Goal: Understand site structure

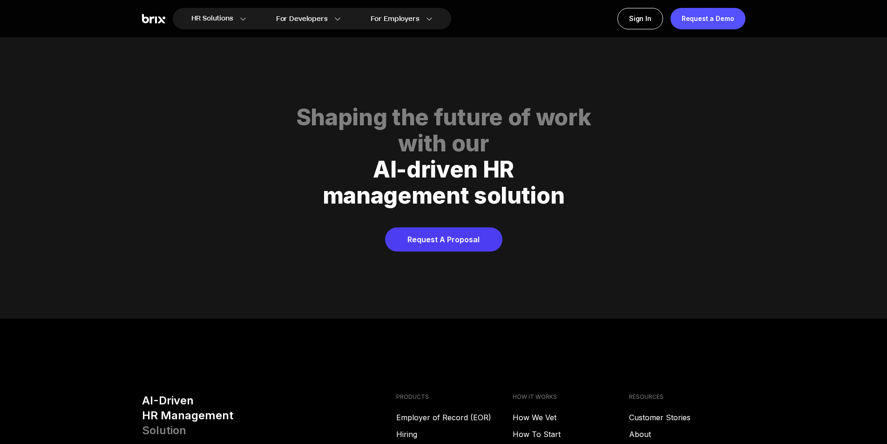
scroll to position [4663, 0]
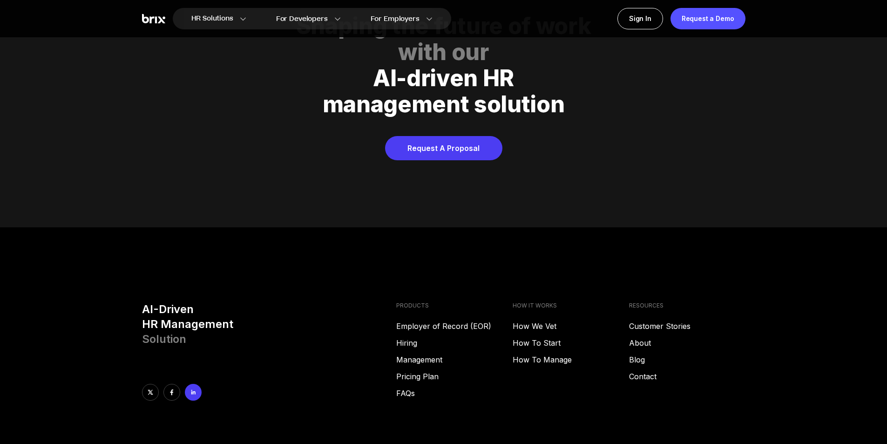
click at [193, 384] on link at bounding box center [193, 392] width 17 height 17
click at [189, 384] on link at bounding box center [193, 392] width 17 height 17
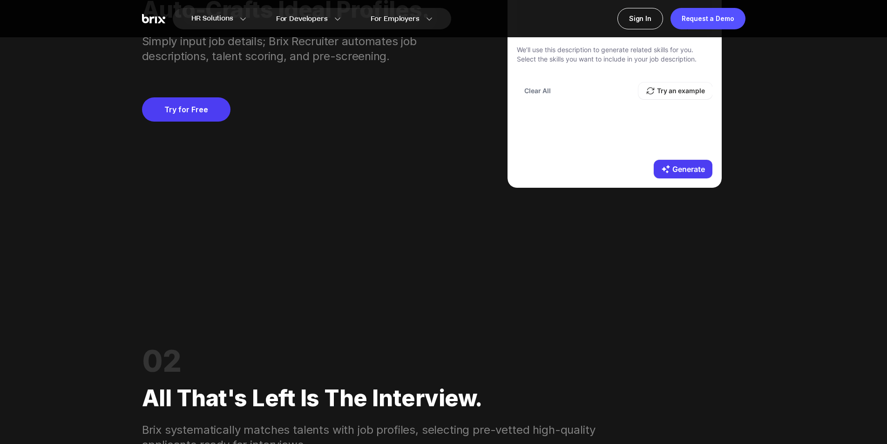
scroll to position [1165, 0]
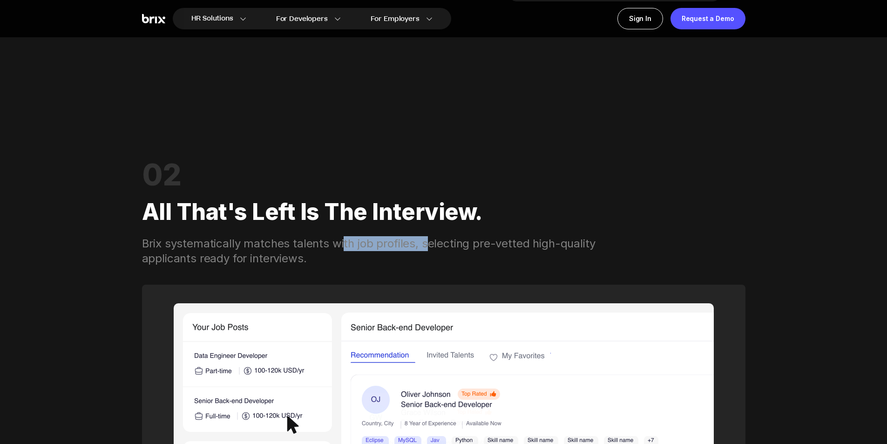
drag, startPoint x: 340, startPoint y: 248, endPoint x: 423, endPoint y: 250, distance: 82.9
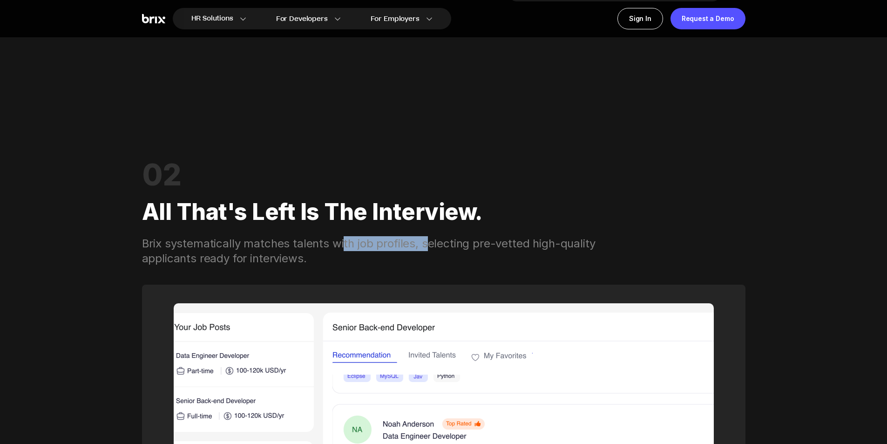
click at [423, 250] on div "Brix systematically matches talents with job profiles, selecting pre-vetted hig…" at bounding box center [380, 251] width 477 height 30
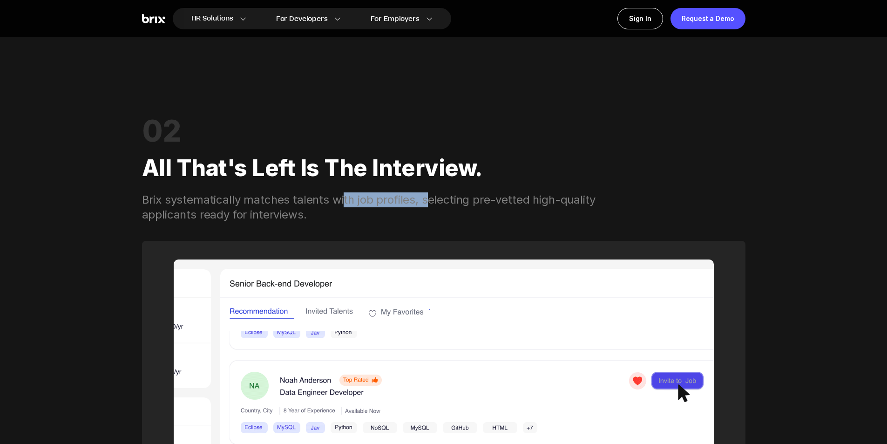
scroll to position [1258, 0]
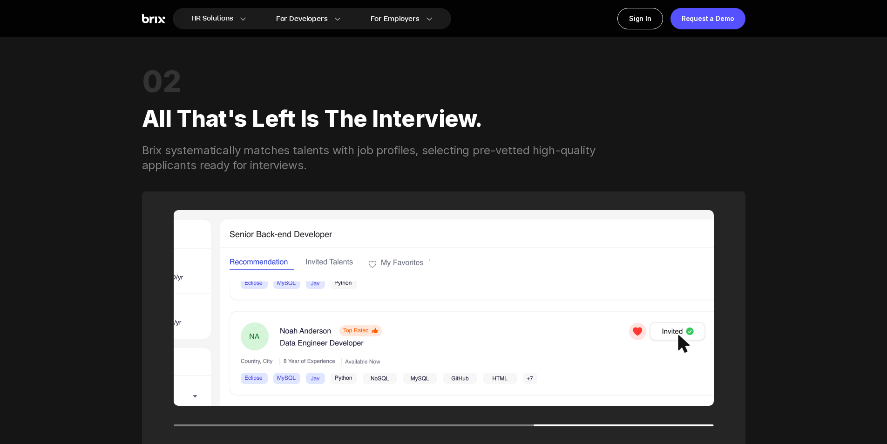
click at [340, 174] on div "02 All that's left is the interview. Brix systematically matches talents with j…" at bounding box center [444, 284] width 604 height 499
